Goal: Find specific page/section: Find specific page/section

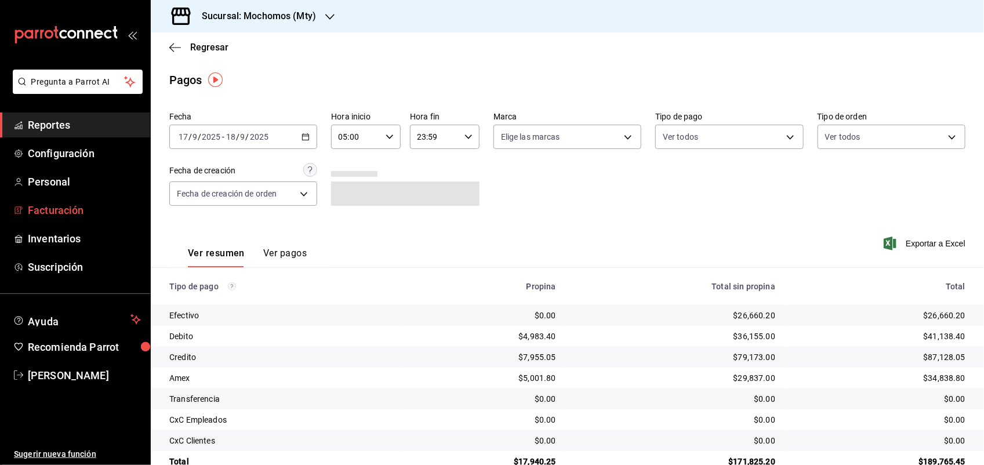
click at [53, 208] on span "Facturación" at bounding box center [84, 210] width 113 height 16
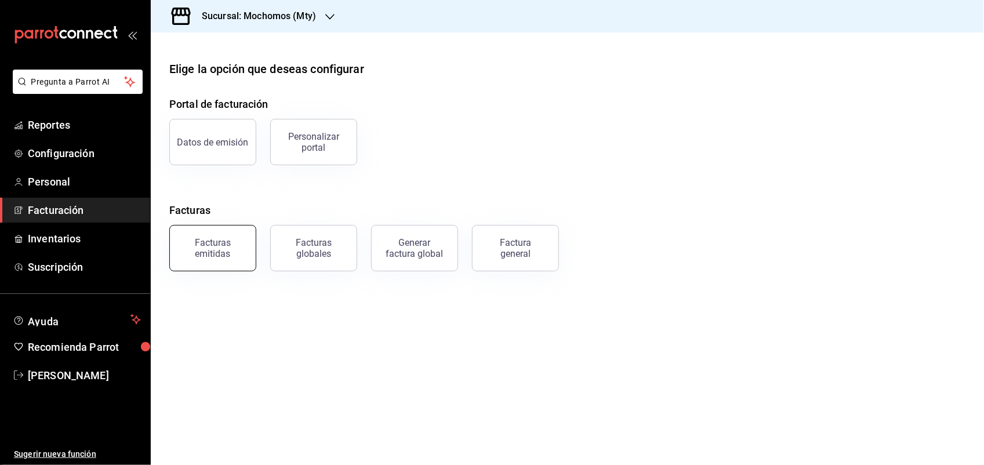
click at [224, 247] on div "Facturas emitidas" at bounding box center [213, 248] width 72 height 22
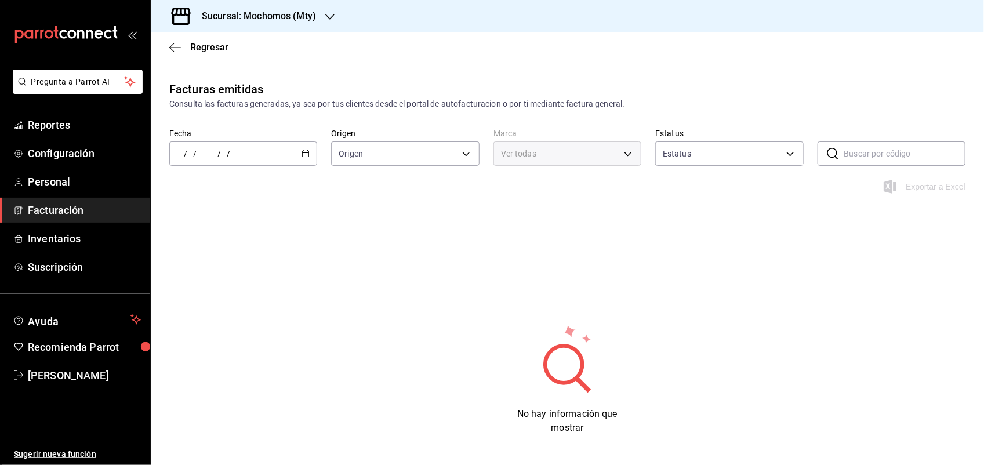
type input "ORDER_INVOICE,GENERAL_INVOICE"
type input "ACTIVE,PENDING_CANCELLATION,CANCELLED,PRE_CANCELLED"
drag, startPoint x: 892, startPoint y: 154, endPoint x: 891, endPoint y: 142, distance: 11.7
click at [892, 154] on input "text" at bounding box center [904, 153] width 121 height 23
type input "b352ad34-a903-4246-b8b1-197398375429"
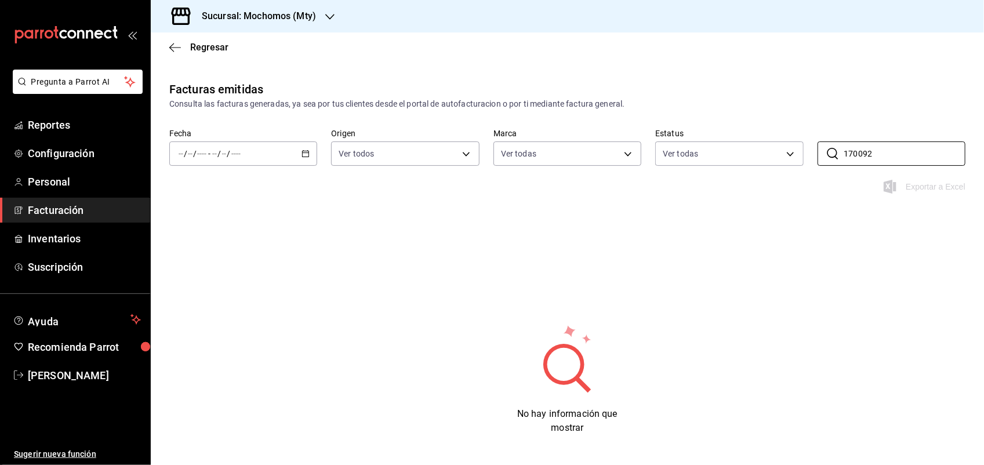
drag, startPoint x: 983, startPoint y: 190, endPoint x: 891, endPoint y: 44, distance: 172.3
click at [891, 44] on div "Regresar" at bounding box center [567, 47] width 833 height 30
click at [875, 151] on input "170092" at bounding box center [904, 153] width 121 height 23
type input "5"
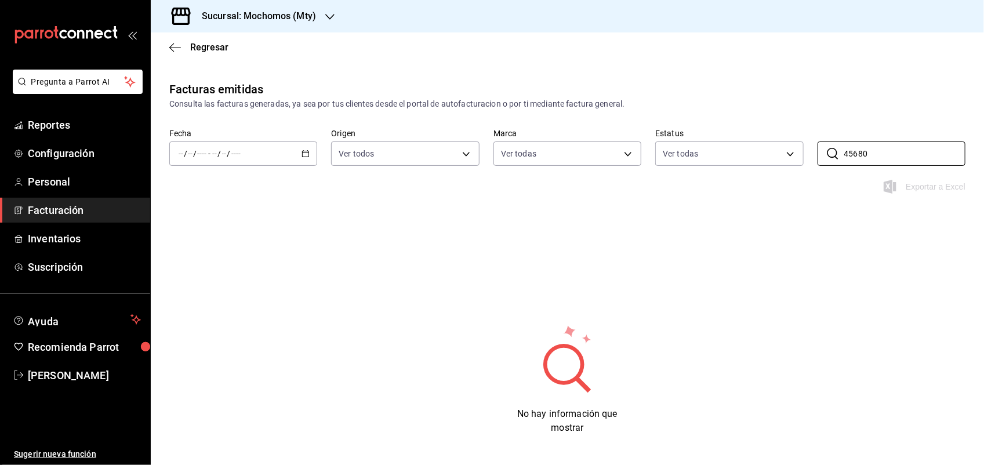
type input "45680"
